Goal: Task Accomplishment & Management: Manage account settings

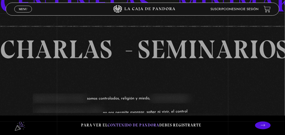
scroll to position [156, 0]
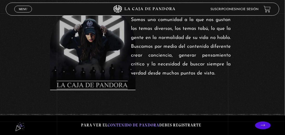
click at [26, 9] on span "Menu" at bounding box center [23, 9] width 9 height 3
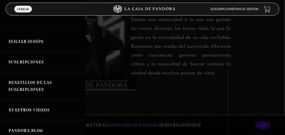
click at [21, 38] on link "Iniciar Sesión" at bounding box center [42, 41] width 85 height 21
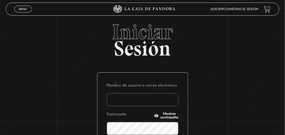
scroll to position [85, 0]
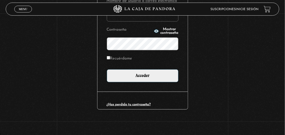
type input "[PERSON_NAME]"
click at [110, 57] on input "Recuérdame" at bounding box center [108, 57] width 3 height 3
checkbox input "true"
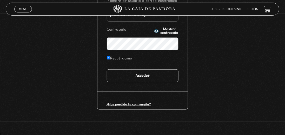
click at [136, 76] on input "Acceder" at bounding box center [143, 75] width 72 height 13
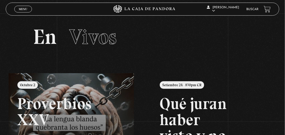
scroll to position [52, 0]
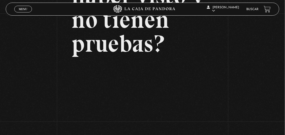
scroll to position [103, 0]
